Goal: Transaction & Acquisition: Purchase product/service

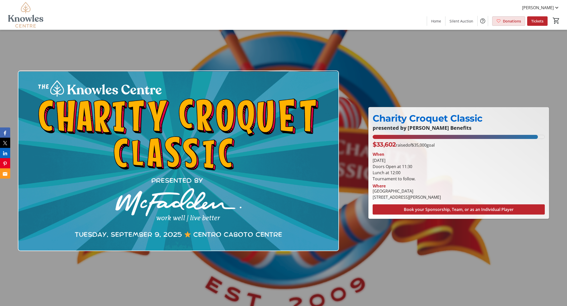
click at [512, 19] on span "Donations" at bounding box center [512, 20] width 18 height 5
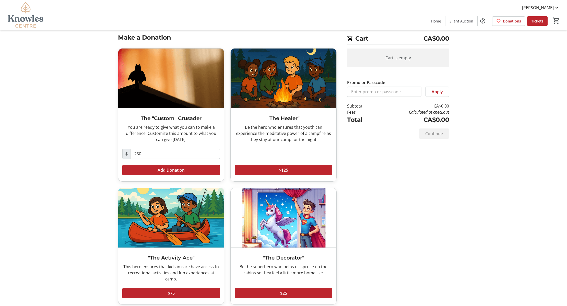
scroll to position [14, 0]
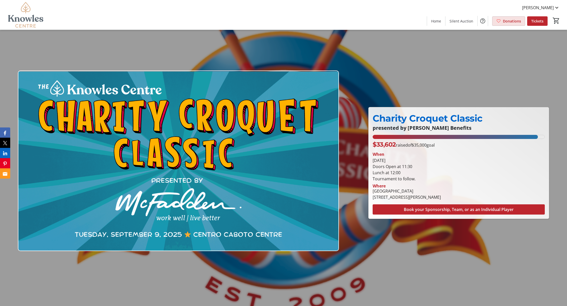
click at [510, 25] on span at bounding box center [509, 21] width 32 height 12
click at [500, 25] on span at bounding box center [509, 21] width 32 height 12
